Goal: Task Accomplishment & Management: Complete application form

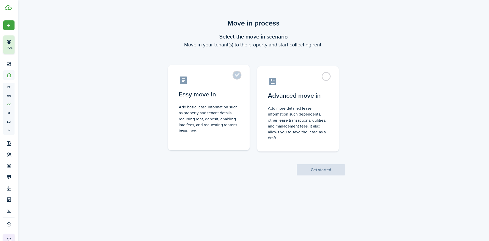
click at [226, 130] on control-radio-card-description "Add basic lease information such as property and tenant details, recurring rent…" at bounding box center [209, 119] width 60 height 30
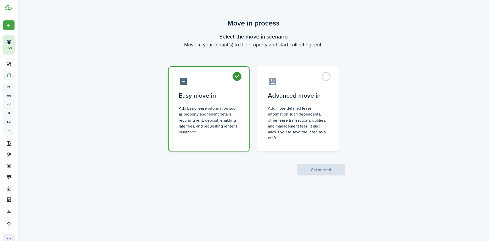
radio input "true"
click at [326, 172] on button "Get started" at bounding box center [321, 169] width 48 height 11
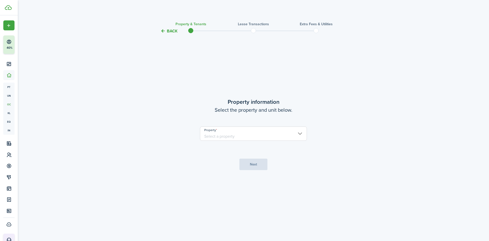
click at [298, 135] on input "Property" at bounding box center [253, 133] width 107 height 14
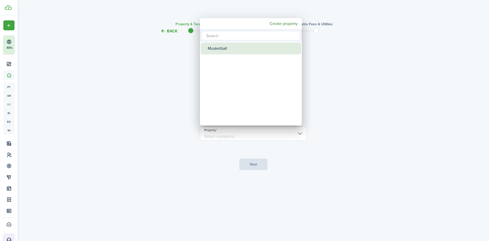
click at [244, 46] on div "Musketball" at bounding box center [253, 49] width 90 height 12
type input "Musketball"
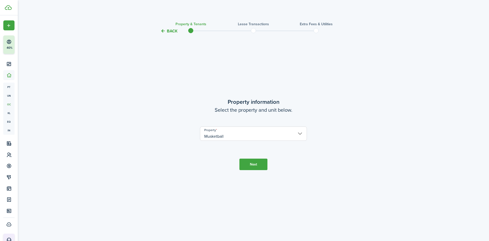
click at [256, 162] on button "Next" at bounding box center [253, 163] width 28 height 11
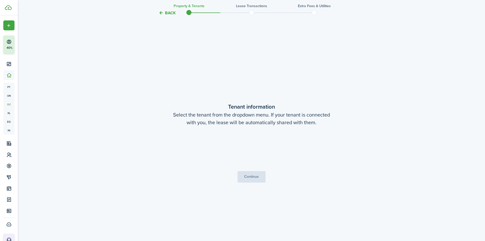
scroll to position [206, 0]
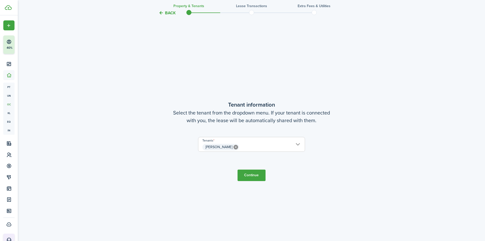
click at [250, 176] on button "Continue" at bounding box center [251, 174] width 28 height 11
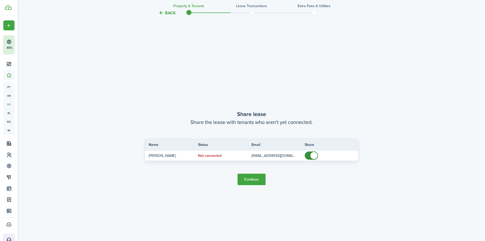
scroll to position [447, 0]
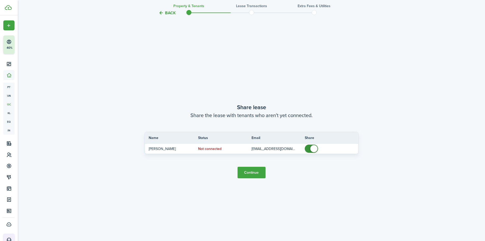
click at [251, 171] on button "Continue" at bounding box center [251, 171] width 28 height 11
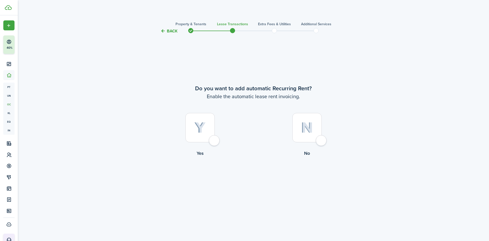
click at [215, 140] on div at bounding box center [199, 127] width 29 height 29
radio input "true"
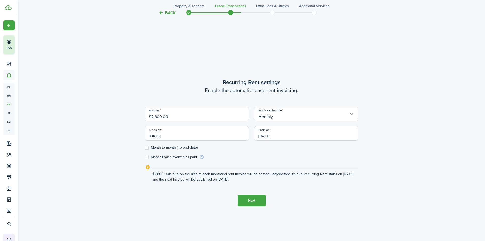
scroll to position [206, 0]
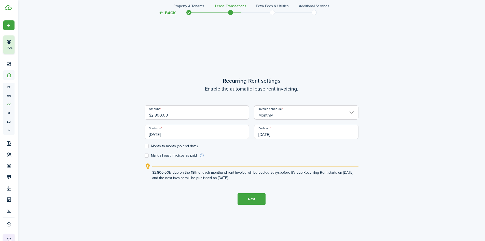
click at [249, 198] on button "Next" at bounding box center [251, 198] width 28 height 11
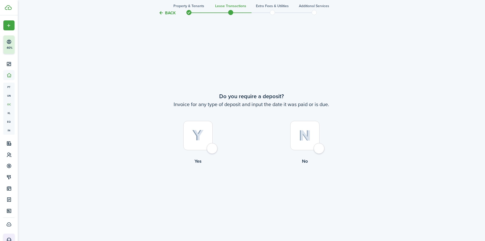
scroll to position [447, 0]
click at [212, 148] on div at bounding box center [197, 134] width 29 height 29
radio input "true"
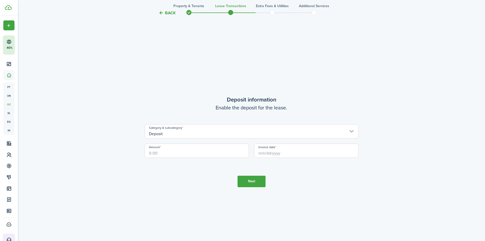
scroll to position [687, 0]
click at [211, 155] on input "Amount" at bounding box center [197, 150] width 104 height 14
type input "$"
click at [281, 150] on input "Invoice date" at bounding box center [306, 150] width 104 height 14
type input "$1,000.00"
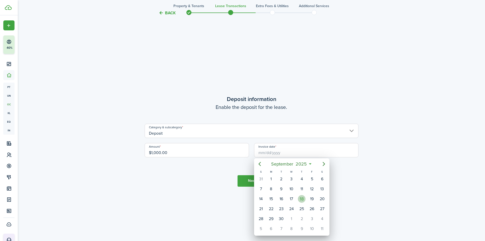
click at [301, 197] on div "18" at bounding box center [302, 199] width 8 height 8
type input "[DATE]"
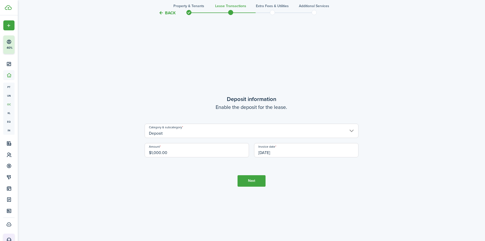
click at [352, 132] on input "Deposit" at bounding box center [252, 130] width 214 height 14
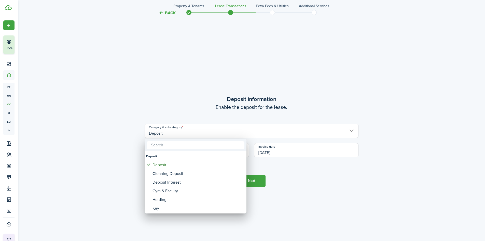
click at [375, 129] on div at bounding box center [242, 120] width 566 height 322
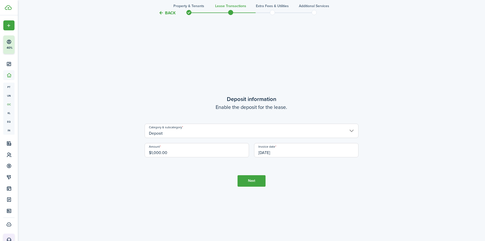
click at [251, 178] on button "Next" at bounding box center [251, 180] width 28 height 11
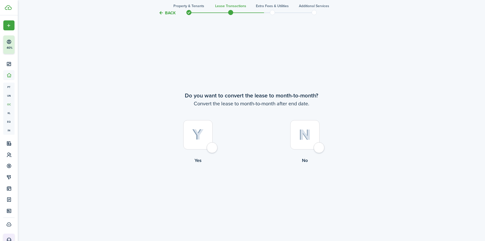
scroll to position [928, 0]
click at [213, 147] on div at bounding box center [197, 134] width 29 height 29
radio input "true"
click at [248, 184] on button "Continue" at bounding box center [251, 183] width 28 height 11
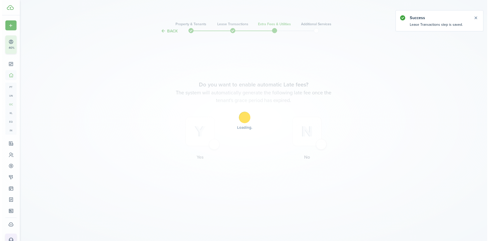
scroll to position [0, 0]
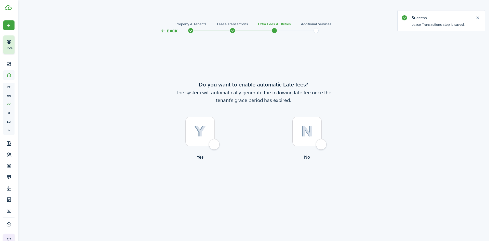
click at [213, 144] on div at bounding box center [199, 131] width 29 height 29
radio input "true"
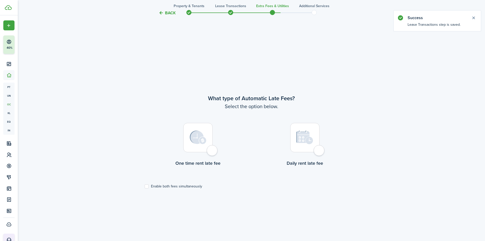
scroll to position [206, 0]
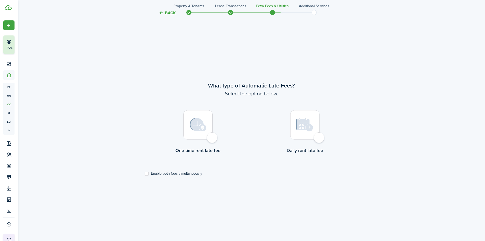
click at [210, 139] on div at bounding box center [197, 124] width 29 height 29
radio input "true"
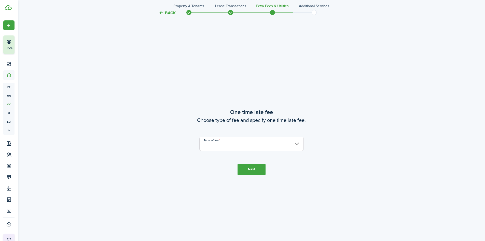
scroll to position [447, 0]
click at [286, 140] on input "Type of fee" at bounding box center [251, 143] width 104 height 14
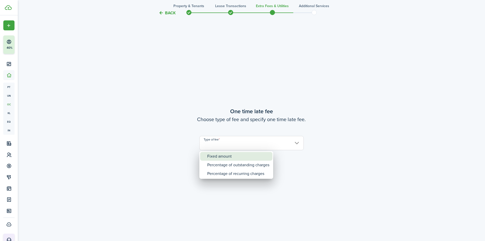
click at [256, 155] on div "Fixed amount" at bounding box center [238, 156] width 62 height 9
type input "Fixed amount"
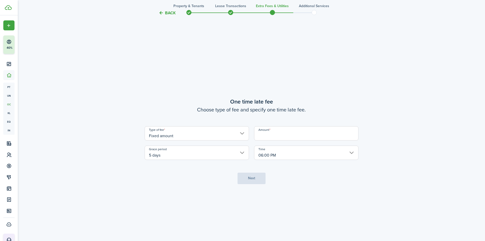
click at [273, 135] on input "Amount" at bounding box center [306, 133] width 104 height 14
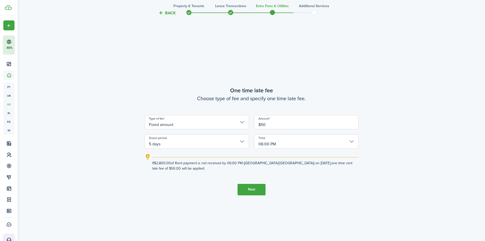
type input "$50.00"
click at [254, 187] on button "Next" at bounding box center [251, 189] width 28 height 11
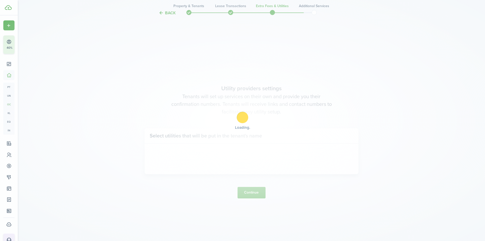
scroll to position [687, 0]
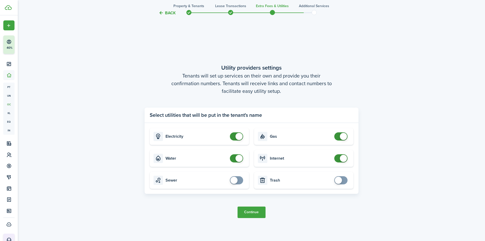
click at [249, 212] on button "Continue" at bounding box center [251, 211] width 28 height 11
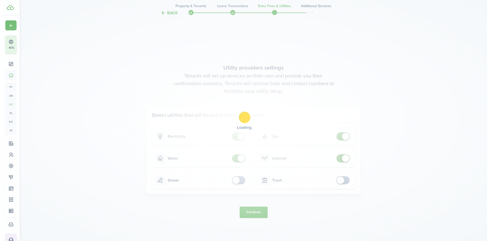
scroll to position [0, 0]
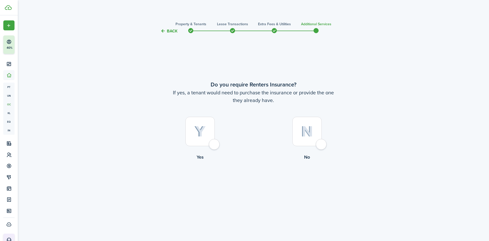
click at [214, 144] on div at bounding box center [199, 131] width 29 height 29
radio input "true"
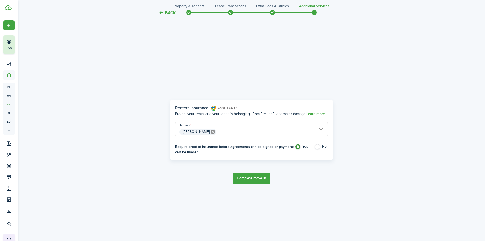
scroll to position [206, 0]
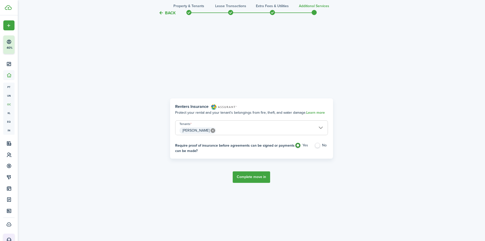
click at [251, 177] on button "Complete move in" at bounding box center [251, 176] width 37 height 11
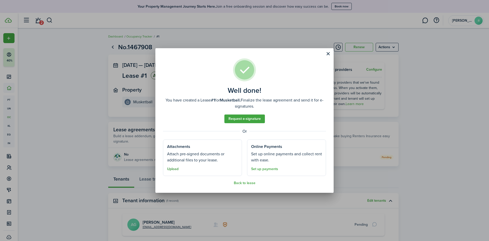
click at [174, 167] on button "Upload" at bounding box center [172, 169] width 11 height 4
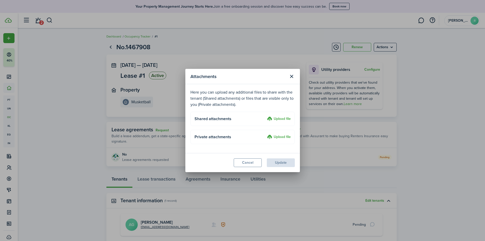
click at [277, 118] on label "Upload file" at bounding box center [279, 119] width 24 height 6
click at [265, 116] on input "Upload file" at bounding box center [265, 116] width 0 height 0
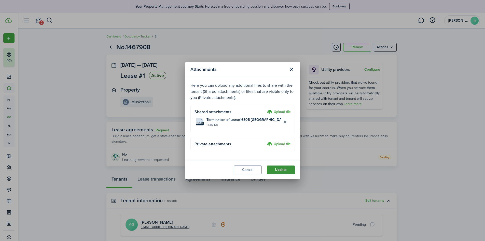
click at [281, 169] on button "Update" at bounding box center [281, 169] width 28 height 9
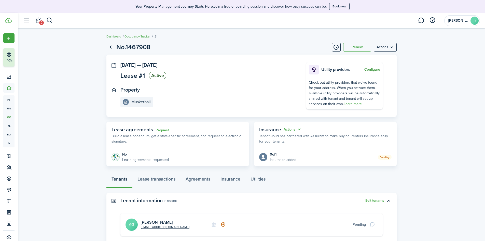
click at [371, 69] on button "Configure" at bounding box center [372, 69] width 16 height 4
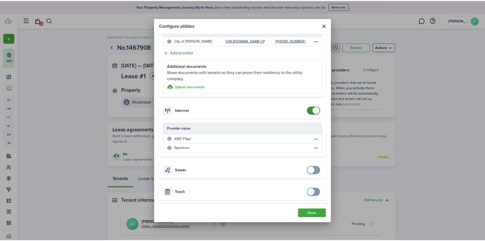
scroll to position [237, 0]
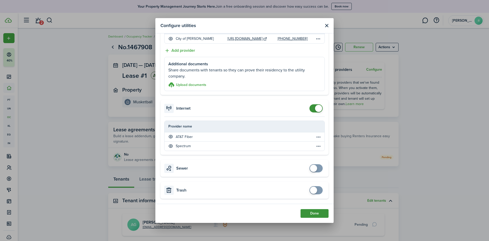
click at [313, 216] on button "Done" at bounding box center [314, 213] width 28 height 9
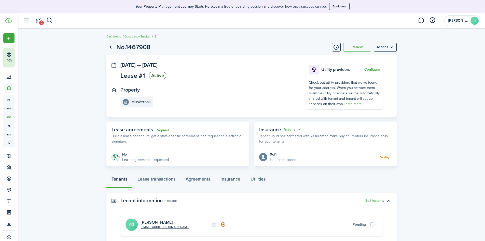
click at [161, 129] on link "Request" at bounding box center [162, 130] width 13 height 4
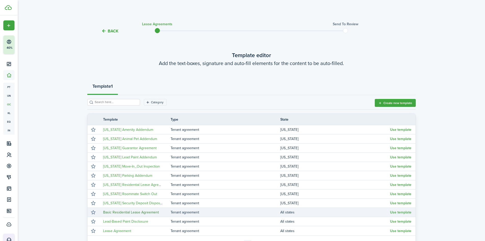
click at [146, 211] on link "Basic Residential Lease Agreement" at bounding box center [131, 211] width 56 height 5
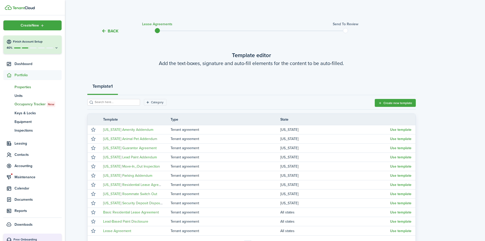
click at [27, 86] on span "Properties" at bounding box center [38, 86] width 47 height 5
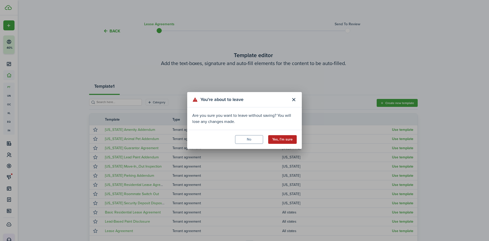
click at [285, 140] on button "Yes, I'm sure" at bounding box center [282, 139] width 29 height 9
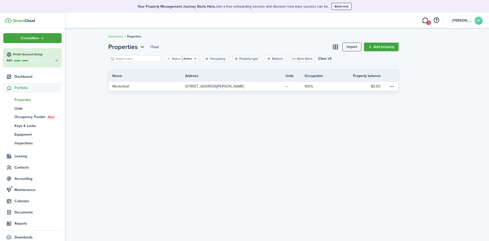
click at [27, 98] on span "Properties" at bounding box center [38, 99] width 47 height 5
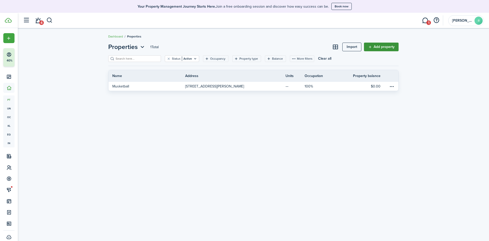
click at [383, 48] on link "Add property" at bounding box center [381, 47] width 35 height 9
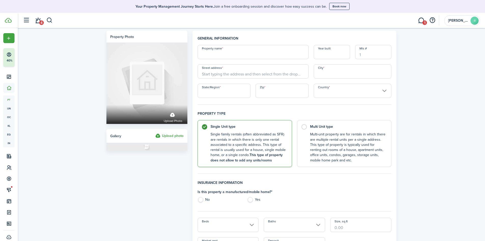
click at [269, 55] on input "Property name" at bounding box center [252, 52] width 111 height 14
type input "Billboard"
click at [263, 74] on input "Street address" at bounding box center [252, 71] width 111 height 14
click at [326, 73] on input "City" at bounding box center [353, 71] width 78 height 14
click at [304, 127] on label "Multi Unit type Multi-unit property are for rentals in which there are multiple…" at bounding box center [344, 142] width 94 height 47
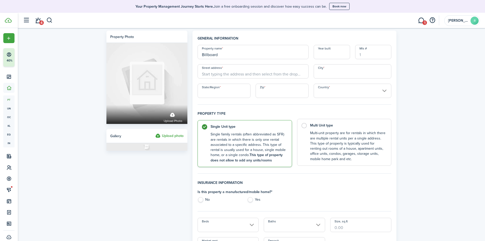
radio input "false"
radio input "true"
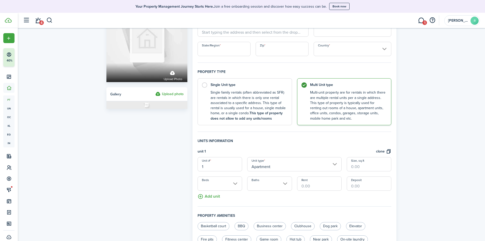
scroll to position [51, 0]
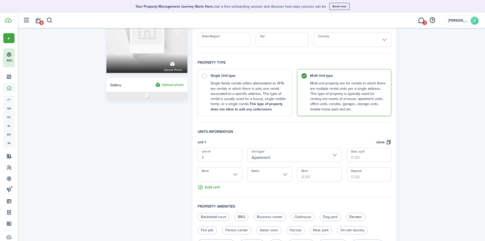
click at [334, 154] on input "Apartment" at bounding box center [294, 155] width 94 height 14
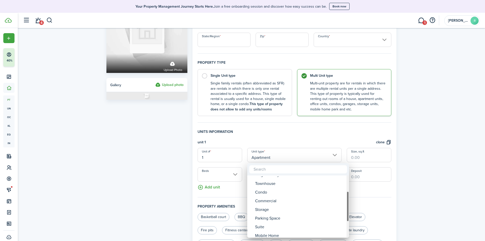
drag, startPoint x: 347, startPoint y: 199, endPoint x: 351, endPoint y: 215, distance: 16.2
click at [351, 215] on div "Room Apartment Multiplex Single-Family Townhouse Condo Commercial Storage Parki…" at bounding box center [242, 120] width 485 height 241
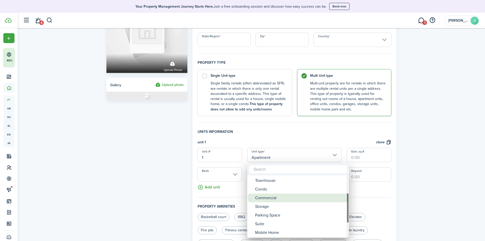
click at [325, 197] on div "Commercial" at bounding box center [300, 197] width 90 height 9
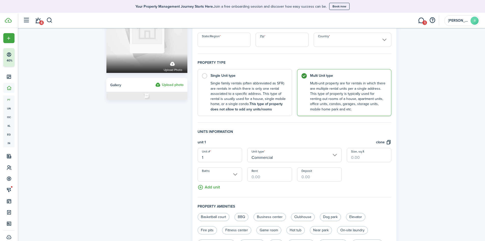
click at [335, 154] on input "Commercial" at bounding box center [294, 155] width 94 height 14
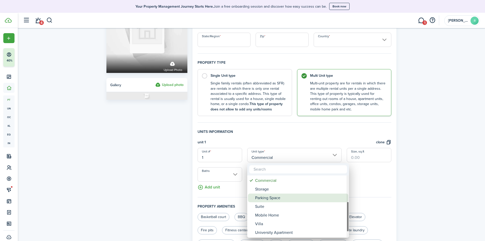
click at [308, 194] on div "Parking Space" at bounding box center [300, 197] width 90 height 9
type input "Parking Space"
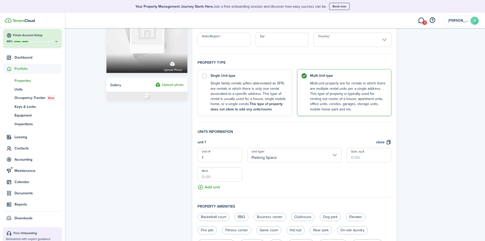
scroll to position [0, 0]
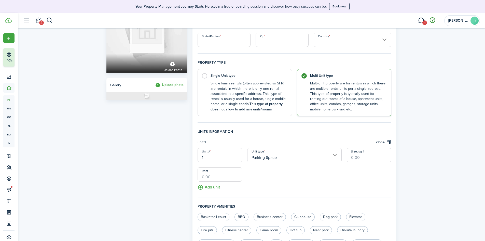
click at [432, 21] on button "button" at bounding box center [432, 20] width 9 height 9
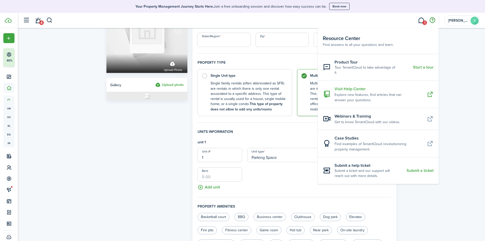
click at [430, 91] on icon at bounding box center [430, 94] width 7 height 7
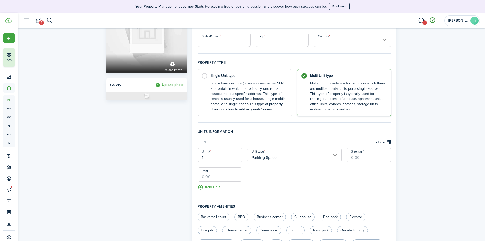
click at [433, 21] on button "button" at bounding box center [432, 20] width 9 height 9
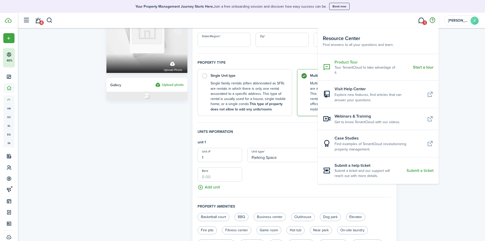
click at [350, 62] on resource-center-item-title "Product Tour" at bounding box center [371, 62] width 75 height 6
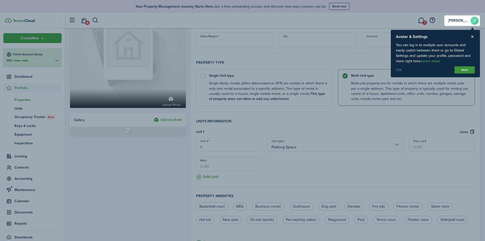
click at [462, 70] on button "Next" at bounding box center [464, 69] width 20 height 7
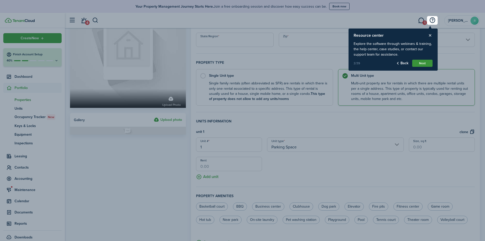
click at [422, 62] on button "Next" at bounding box center [422, 63] width 20 height 7
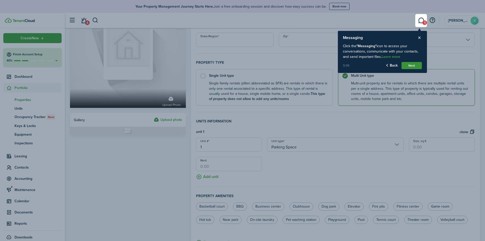
click at [413, 63] on button "Next" at bounding box center [411, 65] width 20 height 7
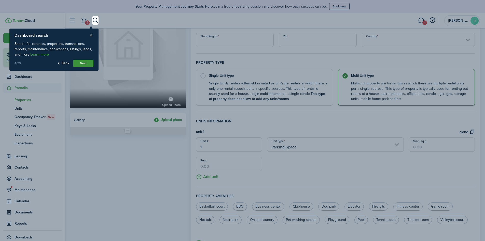
click at [82, 63] on button "Next" at bounding box center [83, 63] width 20 height 7
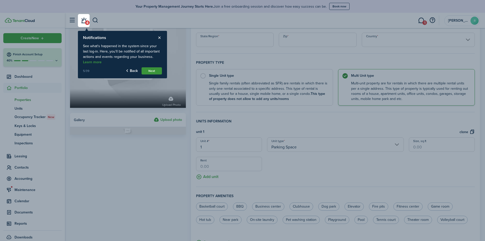
click at [154, 70] on button "Next" at bounding box center [152, 70] width 20 height 7
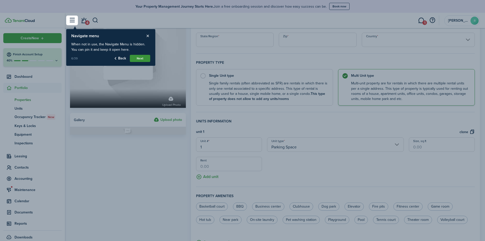
click at [142, 59] on button "Next" at bounding box center [140, 58] width 20 height 7
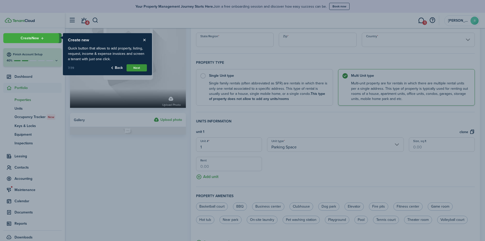
click at [136, 67] on button "Next" at bounding box center [136, 67] width 20 height 7
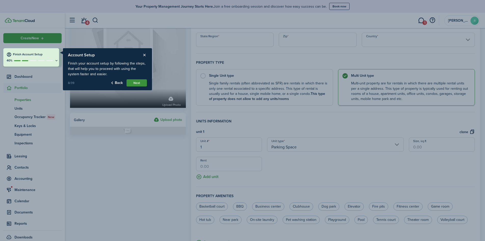
click at [134, 82] on button "Next" at bounding box center [136, 82] width 20 height 7
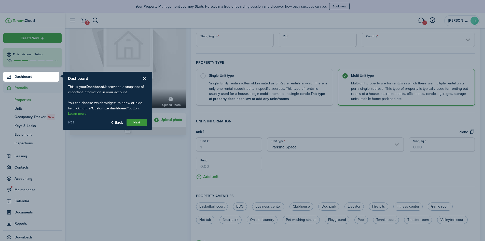
click at [135, 121] on button "Next" at bounding box center [136, 122] width 20 height 7
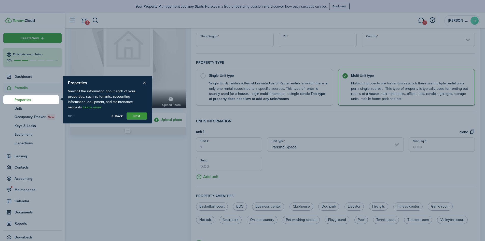
click at [137, 115] on button "Next" at bounding box center [136, 115] width 20 height 7
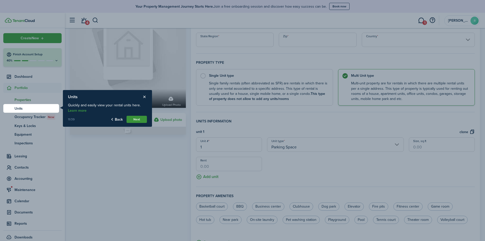
click at [136, 119] on button "Next" at bounding box center [136, 119] width 20 height 7
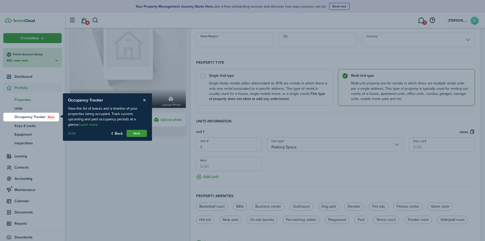
click at [135, 131] on button "Next" at bounding box center [136, 133] width 20 height 7
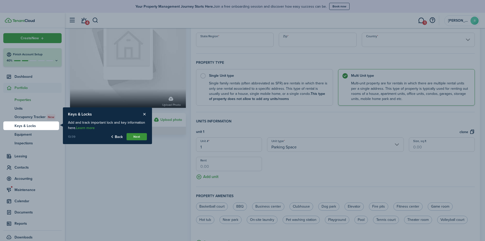
click at [137, 136] on button "Next" at bounding box center [136, 136] width 20 height 7
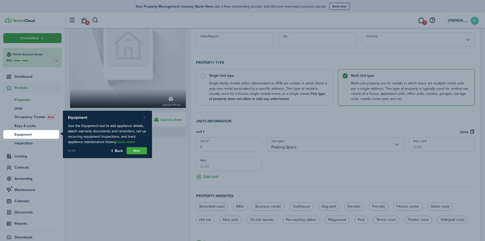
click at [145, 118] on button "Close product tour" at bounding box center [144, 117] width 5 height 5
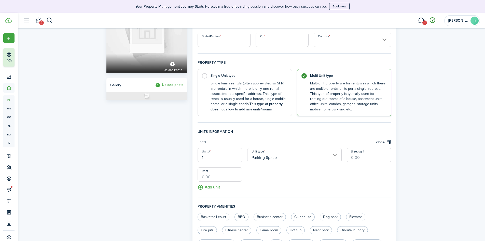
click at [432, 20] on button "button" at bounding box center [432, 20] width 9 height 9
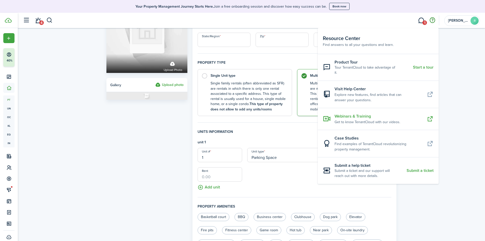
click at [349, 113] on resource-center-item-title "Webinars & Training" at bounding box center [372, 116] width 76 height 6
